Goal: Information Seeking & Learning: Learn about a topic

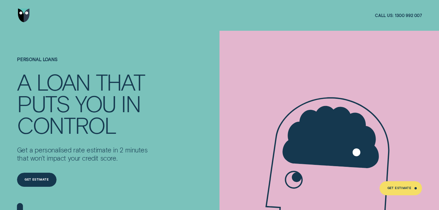
click at [146, 29] on div at bounding box center [219, 15] width 405 height 31
click at [40, 181] on div "Get Estimate" at bounding box center [37, 179] width 24 height 3
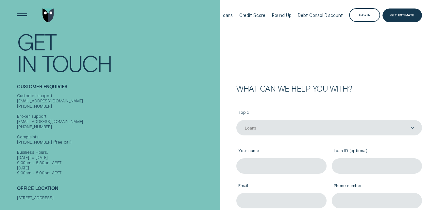
click at [229, 17] on div "Loans" at bounding box center [227, 15] width 12 height 5
